Goal: Information Seeking & Learning: Find specific fact

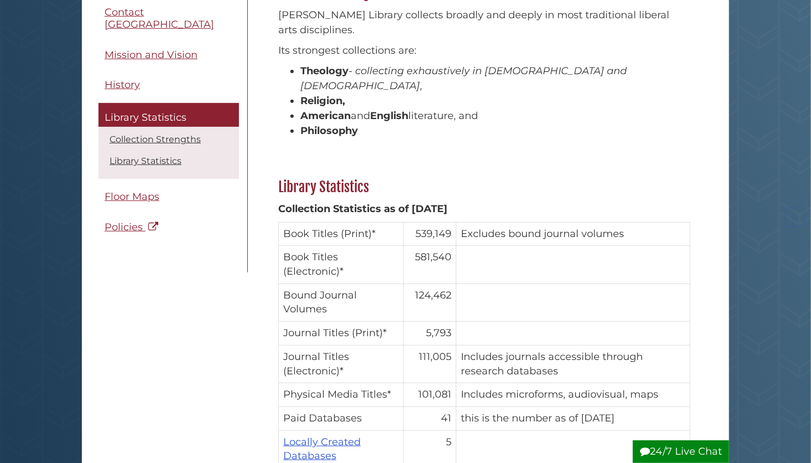
scroll to position [184, 0]
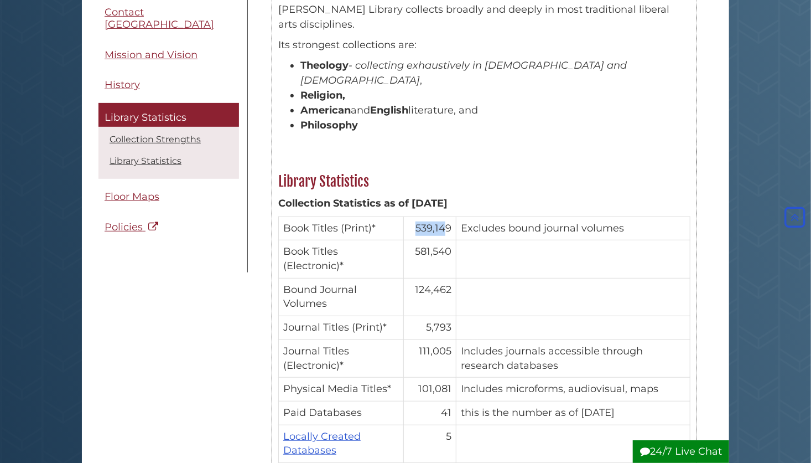
drag, startPoint x: 418, startPoint y: 214, endPoint x: 447, endPoint y: 211, distance: 29.5
click at [447, 216] on td "539,149" at bounding box center [430, 228] width 53 height 24
drag, startPoint x: 448, startPoint y: 211, endPoint x: 471, endPoint y: 216, distance: 23.8
click at [471, 216] on td "Excludes bound journal volumes" at bounding box center [573, 228] width 234 height 24
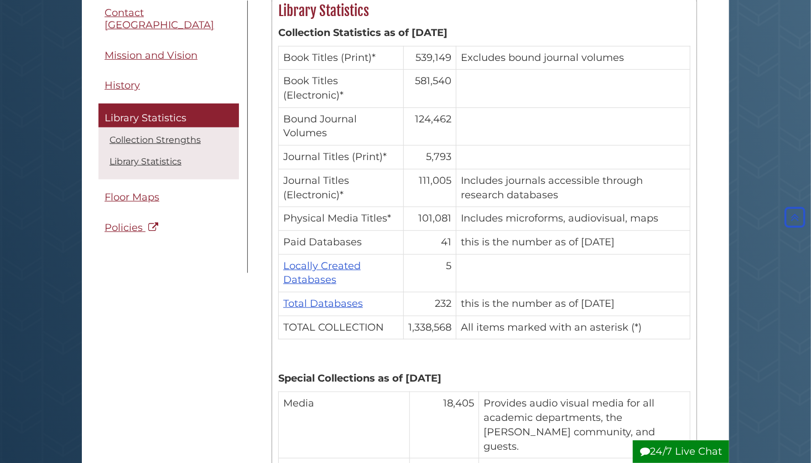
scroll to position [368, 0]
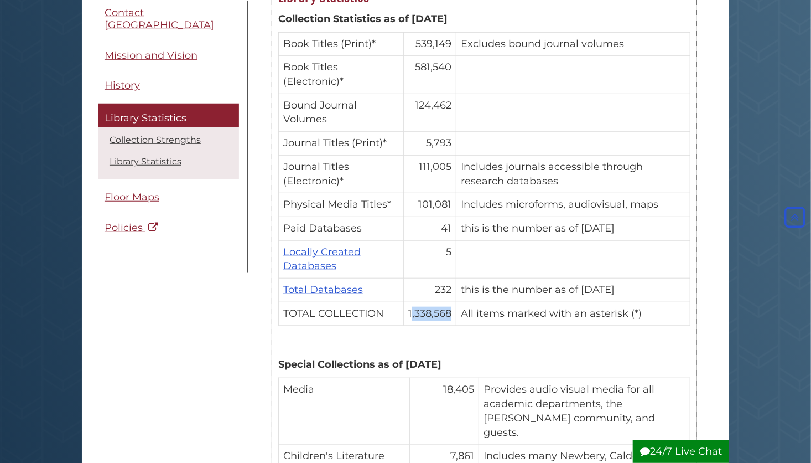
drag, startPoint x: 411, startPoint y: 298, endPoint x: 454, endPoint y: 298, distance: 42.6
click at [454, 302] on td "1,338,568" at bounding box center [430, 314] width 53 height 24
drag, startPoint x: 454, startPoint y: 298, endPoint x: 463, endPoint y: 301, distance: 9.8
click at [463, 302] on td "All items marked with an asterisk (*)" at bounding box center [573, 314] width 234 height 24
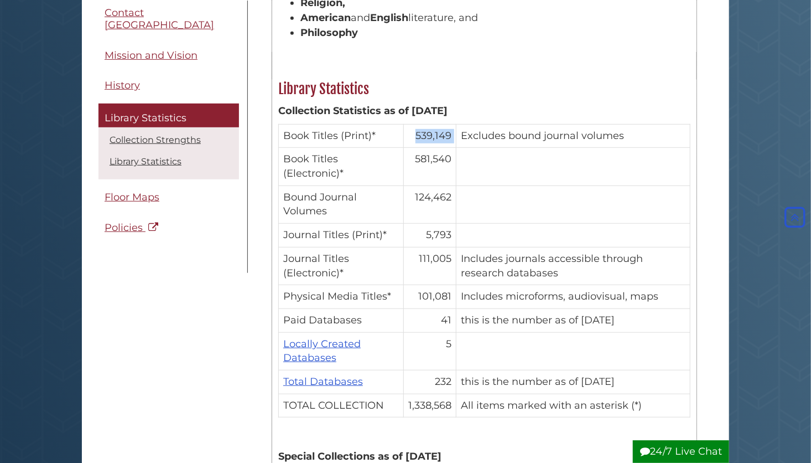
drag, startPoint x: 414, startPoint y: 122, endPoint x: 459, endPoint y: 118, distance: 45.0
click at [459, 124] on tr "Book Titles (Print)* 539,149 Excludes bound journal volumes" at bounding box center [485, 136] width 412 height 24
drag, startPoint x: 459, startPoint y: 118, endPoint x: 463, endPoint y: 143, distance: 25.3
click at [463, 148] on tr "Book Titles (Electronic)* 581,540" at bounding box center [485, 167] width 412 height 38
drag, startPoint x: 463, startPoint y: 143, endPoint x: 445, endPoint y: 162, distance: 25.4
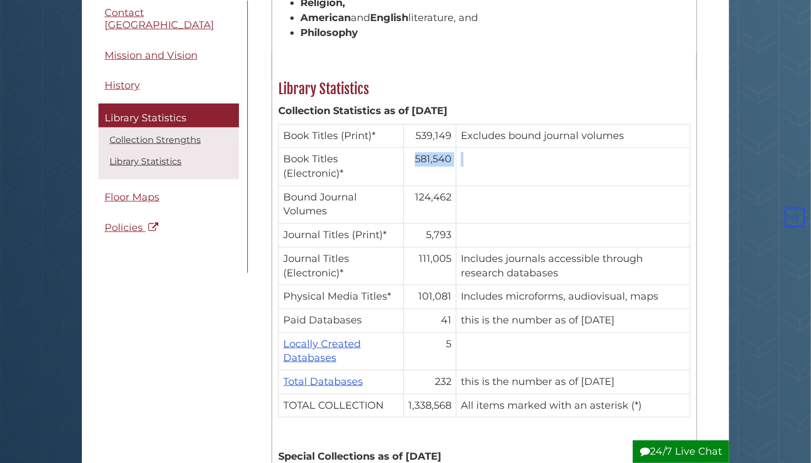
click at [445, 162] on td "581,540" at bounding box center [430, 167] width 53 height 38
drag, startPoint x: 445, startPoint y: 162, endPoint x: 432, endPoint y: 189, distance: 30.2
click at [432, 189] on td "124,462" at bounding box center [430, 204] width 53 height 38
drag, startPoint x: 432, startPoint y: 189, endPoint x: 447, endPoint y: 228, distance: 42.0
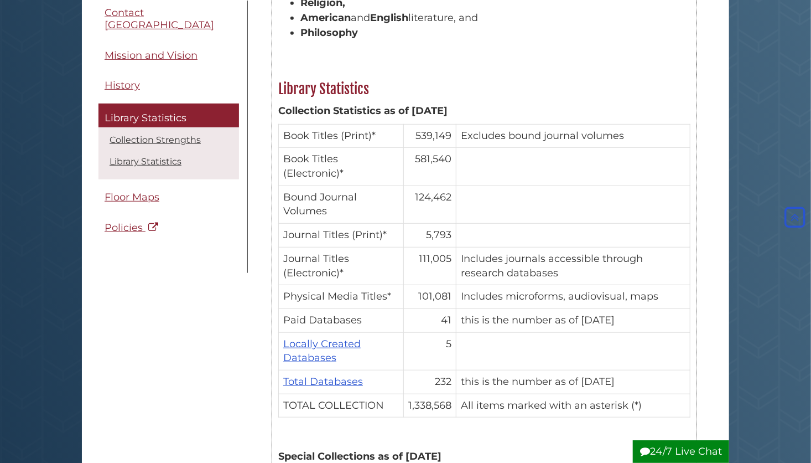
click at [441, 224] on td "5,793" at bounding box center [430, 236] width 53 height 24
click at [429, 248] on td "111,005" at bounding box center [430, 266] width 53 height 38
click at [445, 285] on td "101,081" at bounding box center [430, 297] width 53 height 24
click at [439, 308] on td "41" at bounding box center [430, 320] width 53 height 24
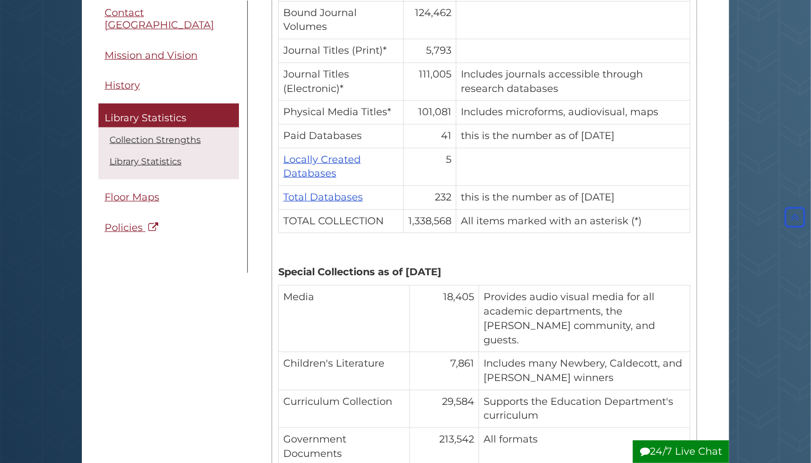
scroll to position [553, 0]
click at [162, 134] on link "Collection Strengths" at bounding box center [155, 139] width 91 height 11
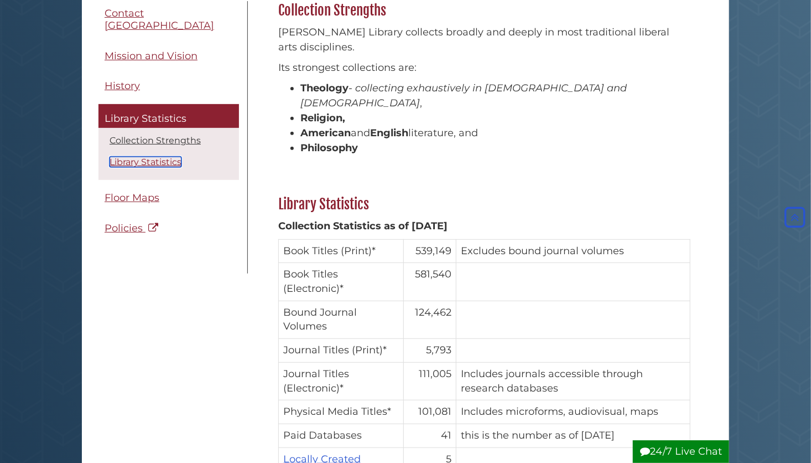
click at [133, 157] on link "Library Statistics" at bounding box center [146, 162] width 72 height 11
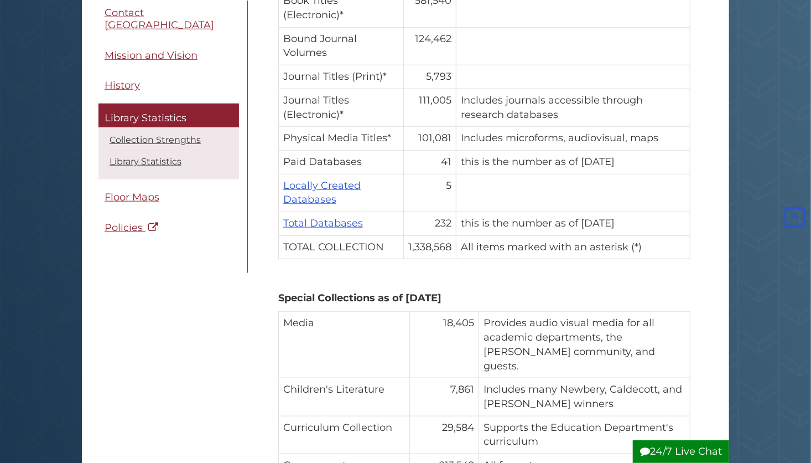
scroll to position [525, 0]
